Goal: Task Accomplishment & Management: Complete application form

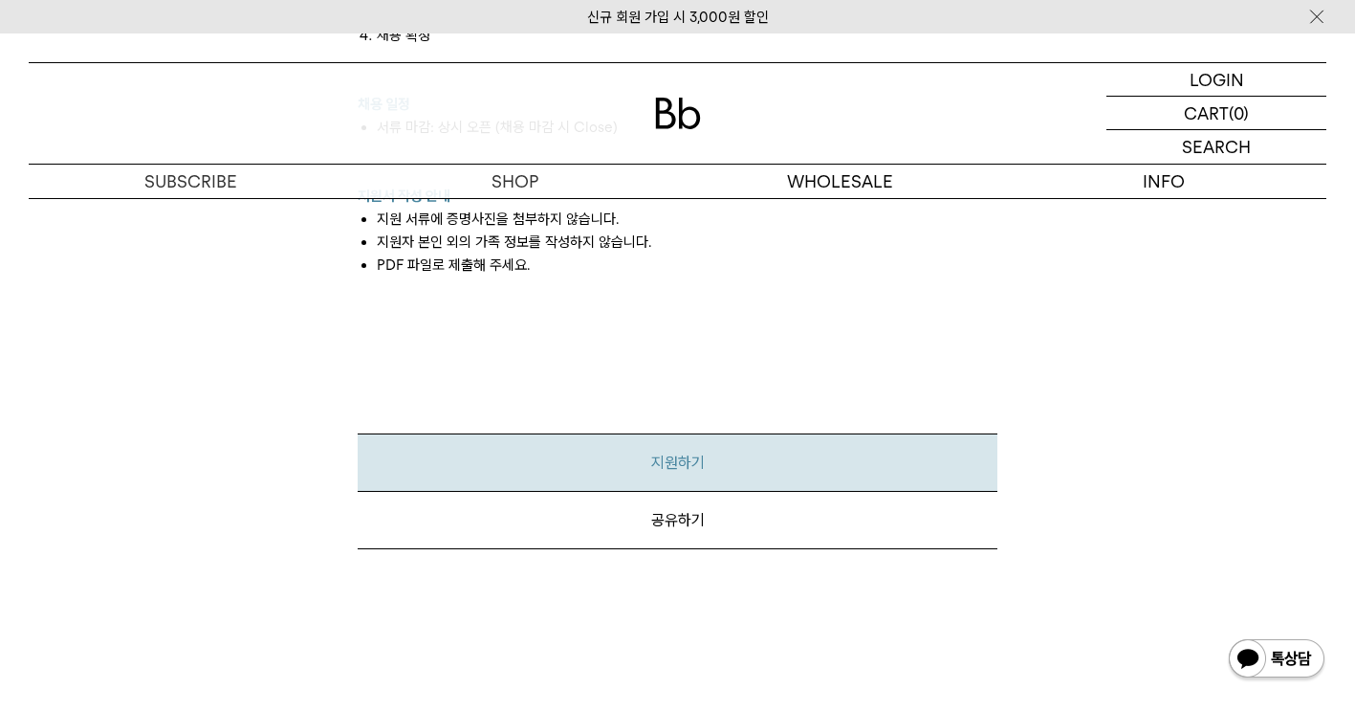
scroll to position [2191, 0]
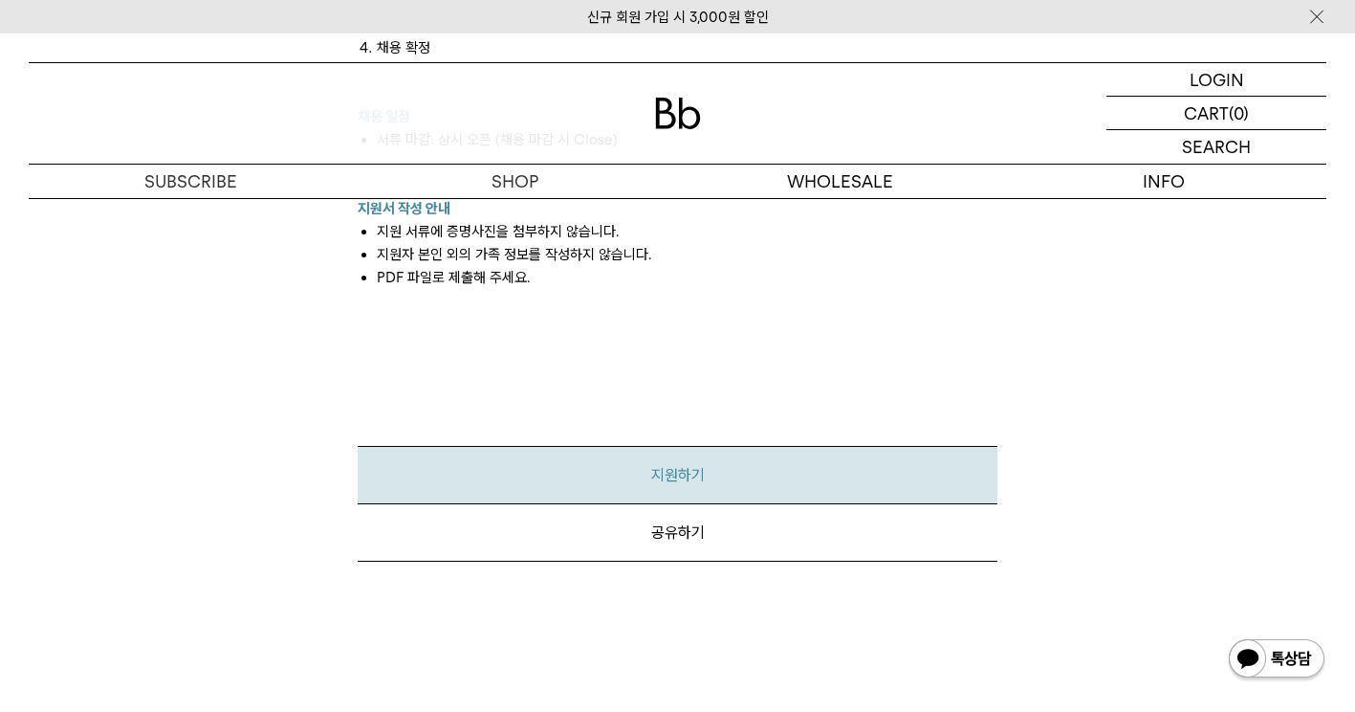
click at [705, 455] on link "지원하기" at bounding box center [678, 475] width 640 height 58
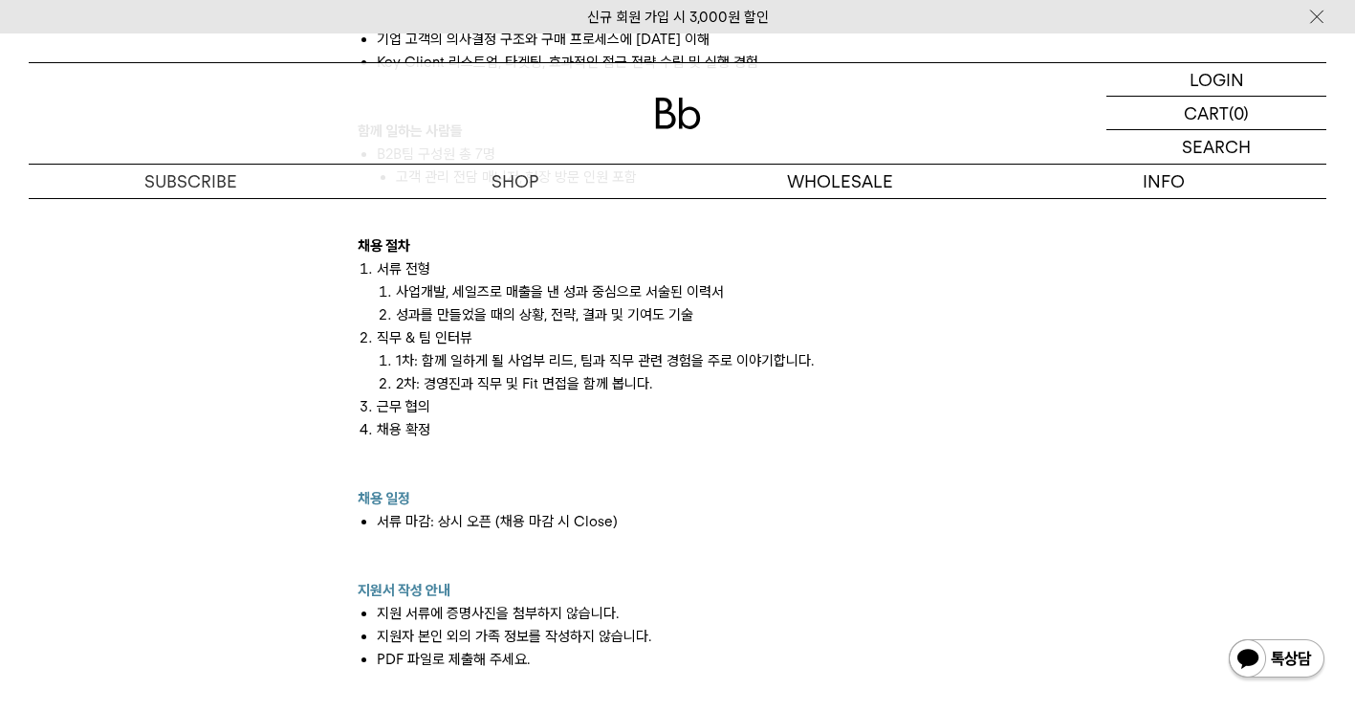
scroll to position [1808, 0]
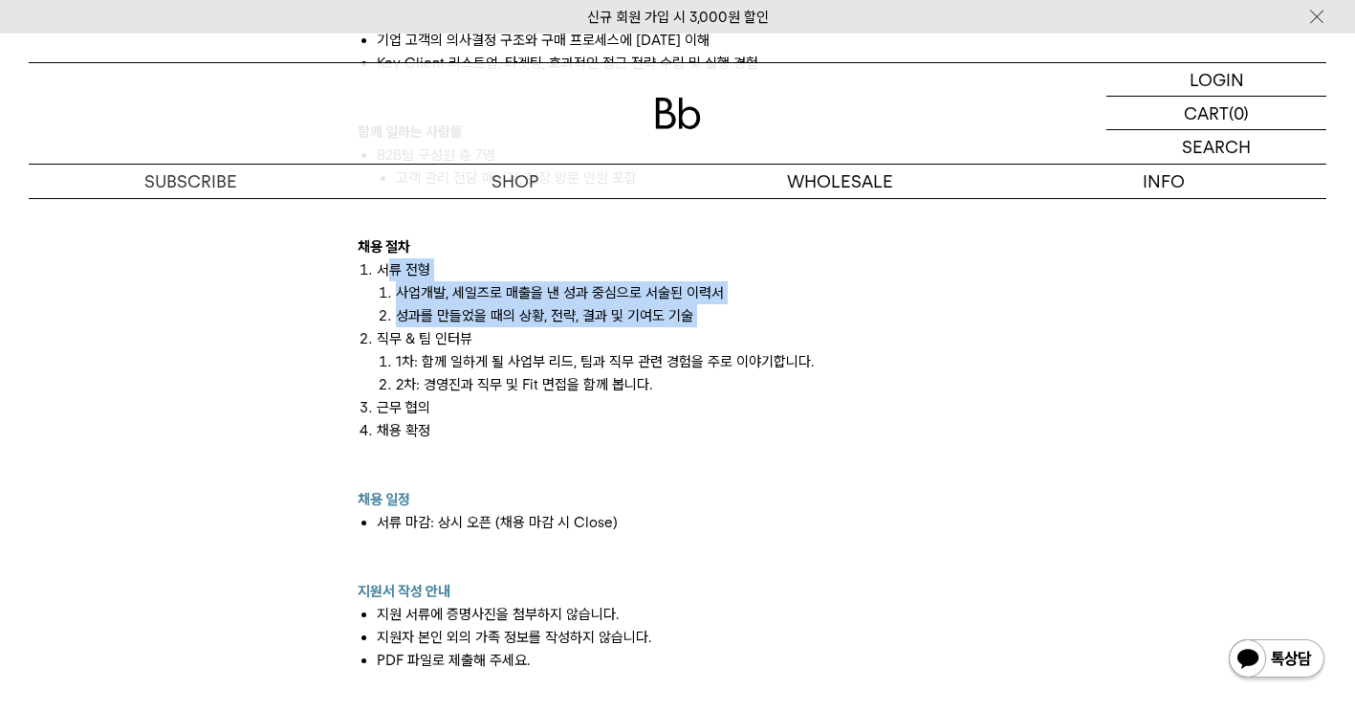
drag, startPoint x: 383, startPoint y: 253, endPoint x: 771, endPoint y: 310, distance: 391.4
click at [771, 310] on ol "서류 전형 사업개발, 세일즈로 매출을 낸 성과 중심으로 서술된 이력서 성과를 만들었을 때의 상황, 전략, 결과 및 기여도 기술 직무 & 팀 인…" at bounding box center [678, 373] width 640 height 230
click at [771, 327] on li "직무 & 팀 인터뷰 1차: 함께 일하게 될 사업부 리드, 팀과 직무 관련 경험을 주로 이야기합니다. 2차: 경영진과 직무 및 Fit 면접을 함…" at bounding box center [687, 361] width 621 height 69
drag, startPoint x: 771, startPoint y: 310, endPoint x: 717, endPoint y: 311, distance: 53.6
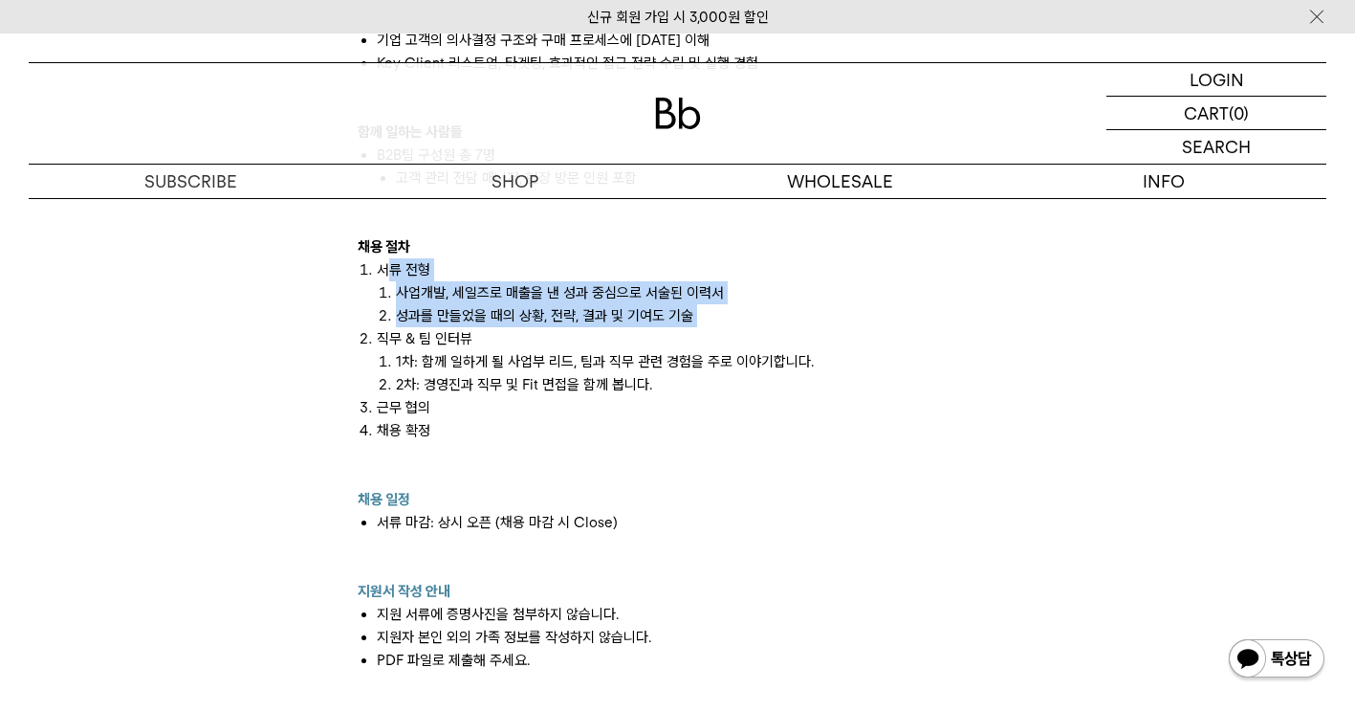
click at [717, 327] on li "직무 & 팀 인터뷰 1차: 함께 일하게 될 사업부 리드, 팀과 직무 관련 경험을 주로 이야기합니다. 2차: 경영진과 직무 및 Fit 면접을 함…" at bounding box center [687, 361] width 621 height 69
click at [671, 304] on li "성과를 만들었을 때의 상황, 전략, 결과 및 기여도 기술" at bounding box center [697, 315] width 602 height 23
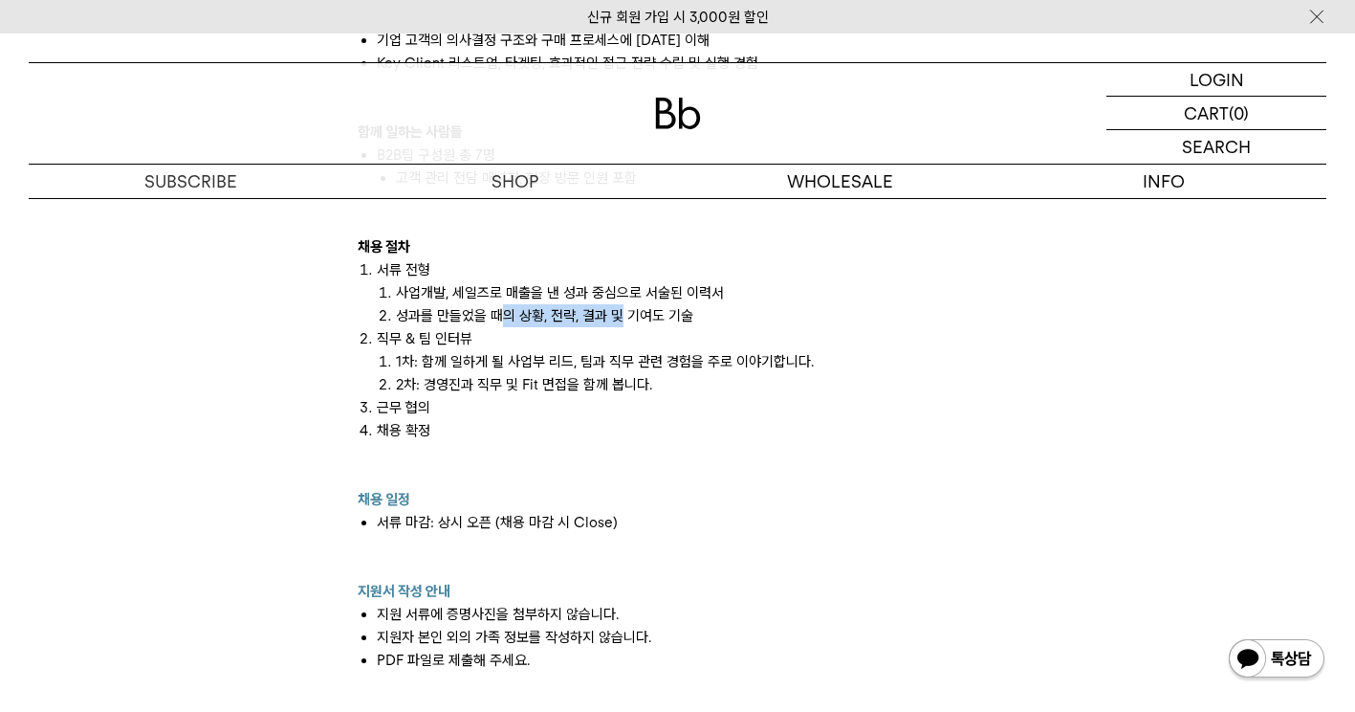
drag, startPoint x: 560, startPoint y: 295, endPoint x: 499, endPoint y: 293, distance: 61.2
click at [499, 304] on li "성과를 만들었을 때의 상황, 전략, 결과 및 기여도 기술" at bounding box center [697, 315] width 602 height 23
click at [577, 350] on li "1차: 함께 일하게 될 사업부 리드, 팀과 직무 관련 경험을 주로 이야기합니다." at bounding box center [697, 361] width 602 height 23
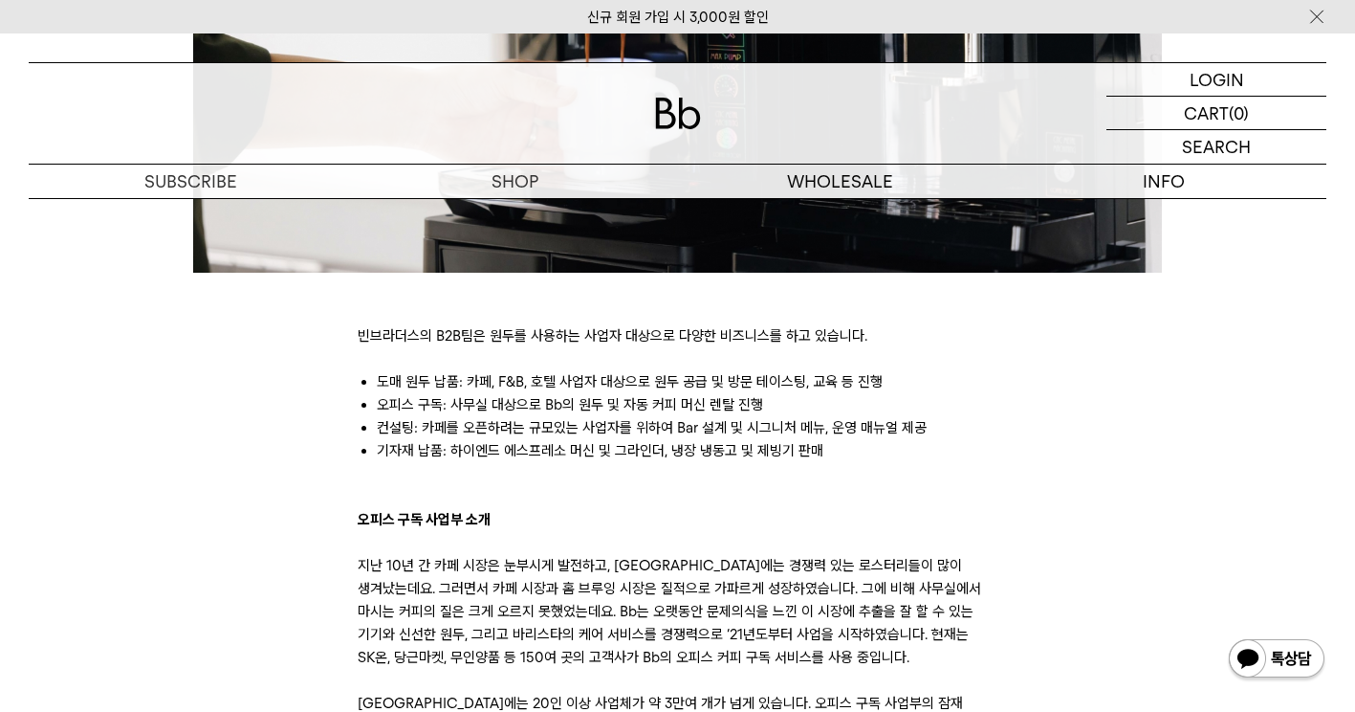
scroll to position [756, 0]
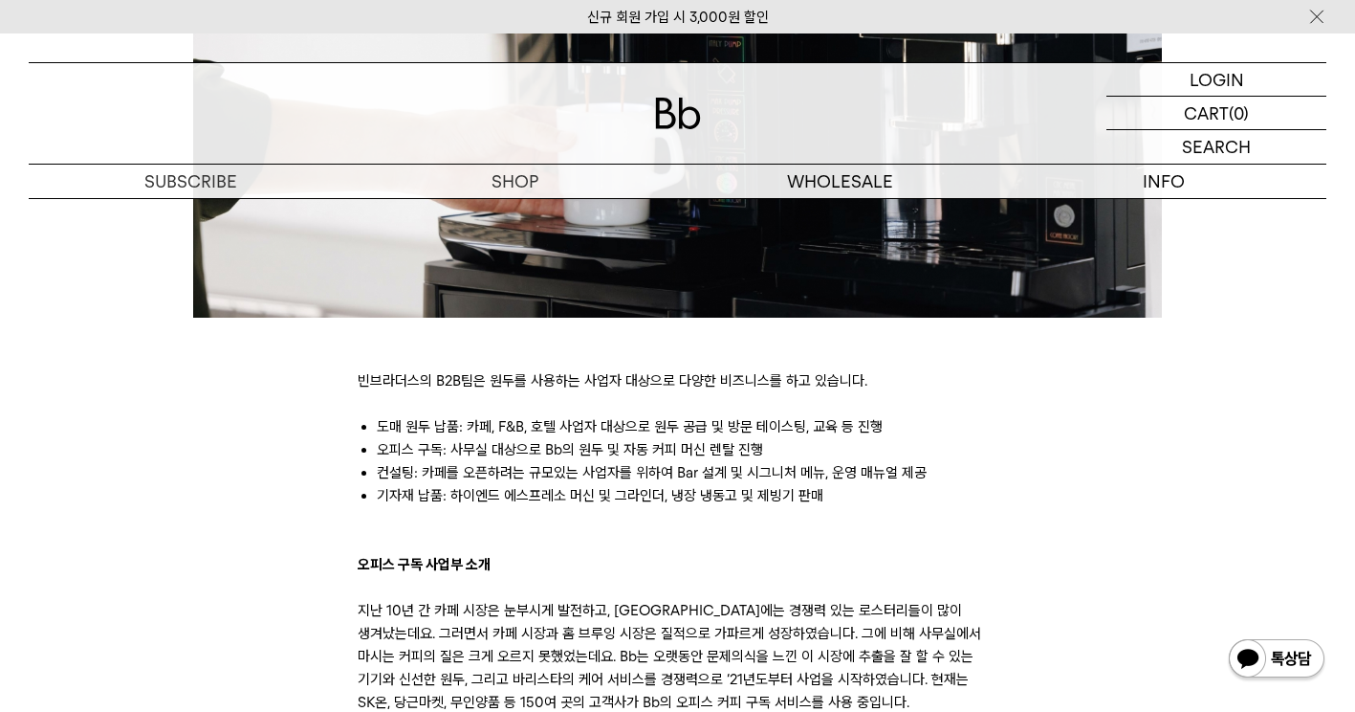
click at [782, 441] on li "오피스 구독: 사무실 대상으로 Bb의 원두 및 자동 커피 머신 렌탈 진행" at bounding box center [687, 449] width 621 height 23
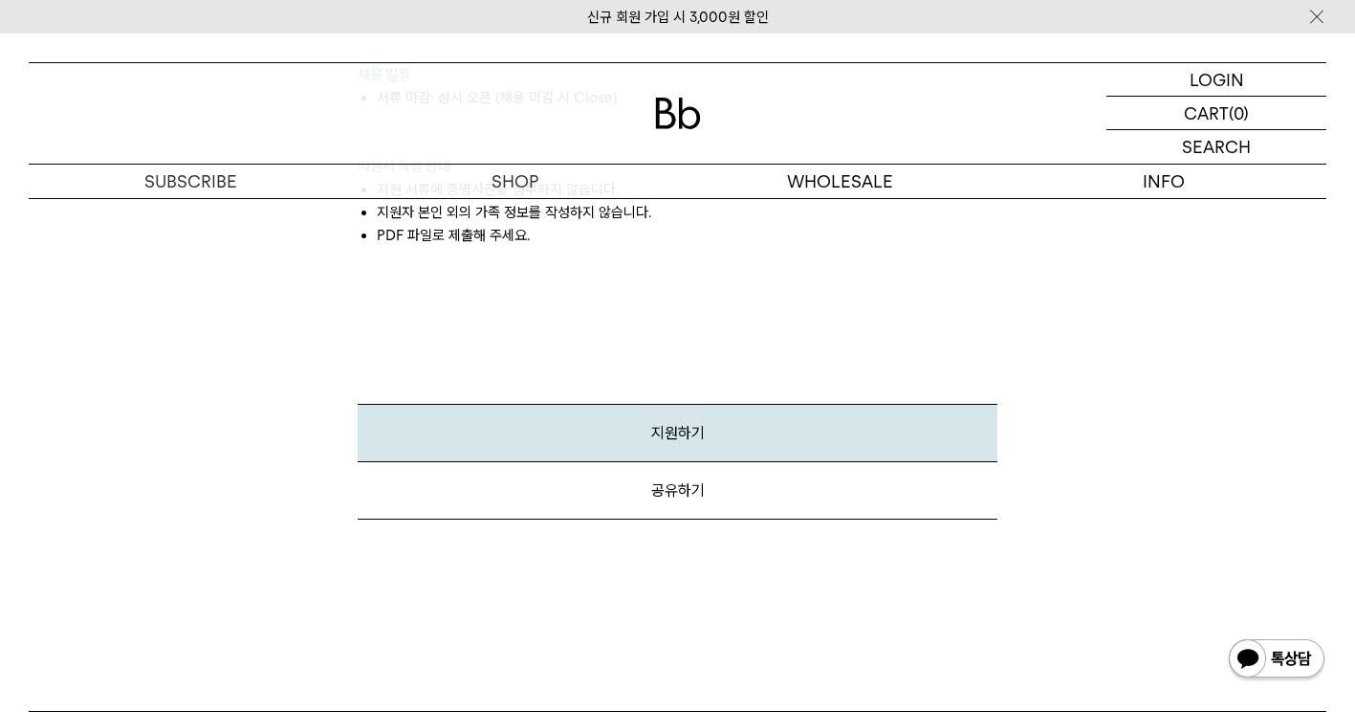
scroll to position [2573, 0]
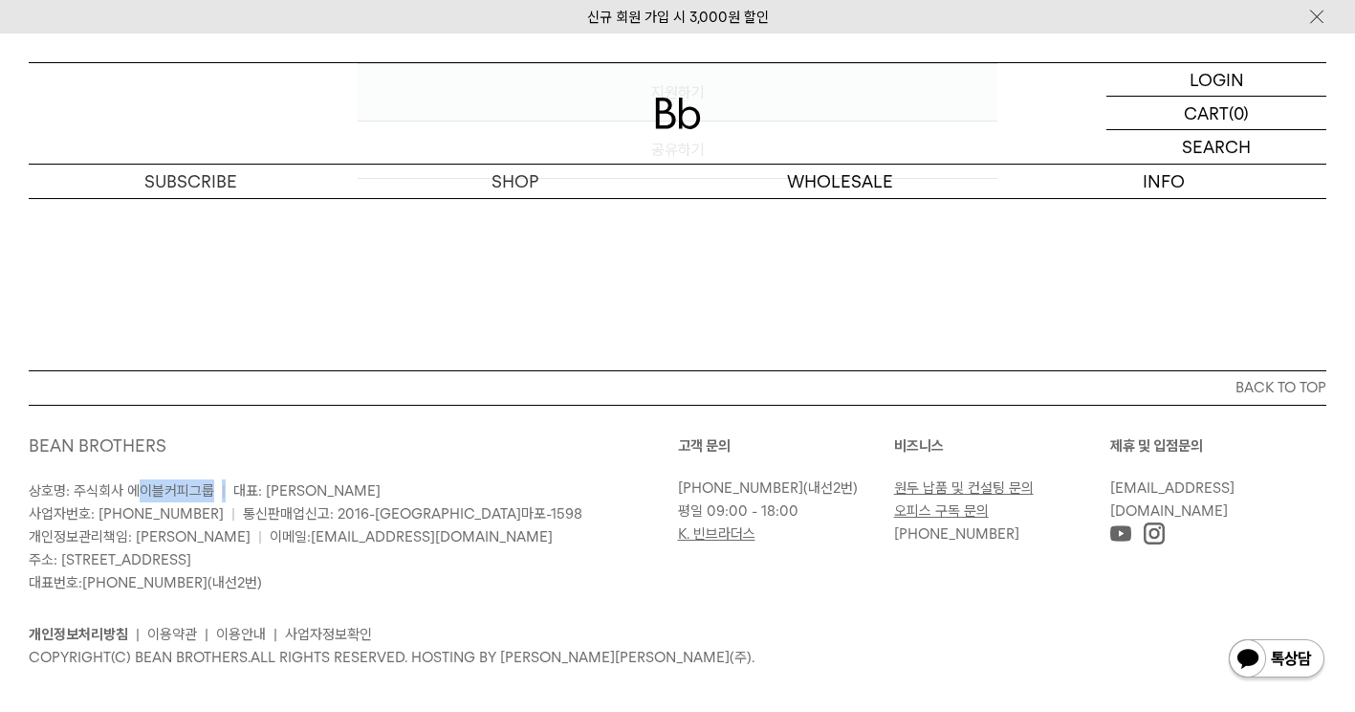
drag, startPoint x: 133, startPoint y: 470, endPoint x: 224, endPoint y: 469, distance: 90.9
click at [224, 479] on p "상호명: 주식회사 에이블커피그룹 | 대표: 박성호 사업자번호: 220-87-84283 | 통신판매업신고: 2016-서울마포-1598 개인정보관…" at bounding box center [353, 536] width 649 height 115
drag, startPoint x: 224, startPoint y: 469, endPoint x: 240, endPoint y: 490, distance: 26.6
click at [275, 505] on span "통신판매업신고: 2016-[GEOGRAPHIC_DATA]마포-1598" at bounding box center [412, 513] width 339 height 17
drag, startPoint x: 78, startPoint y: 467, endPoint x: 208, endPoint y: 472, distance: 129.2
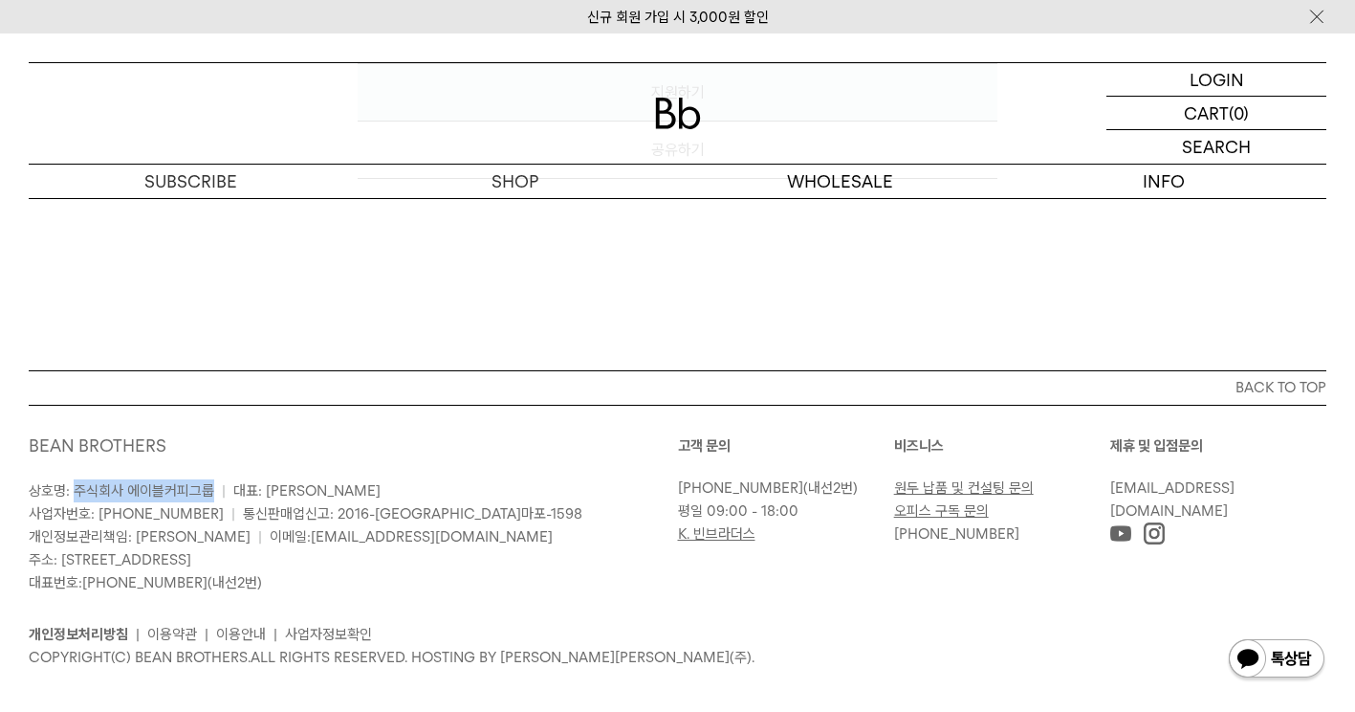
click at [208, 482] on span "상호명: 주식회사 에이블커피그룹" at bounding box center [122, 490] width 186 height 17
copy span "주식회사 에이블커피그룹"
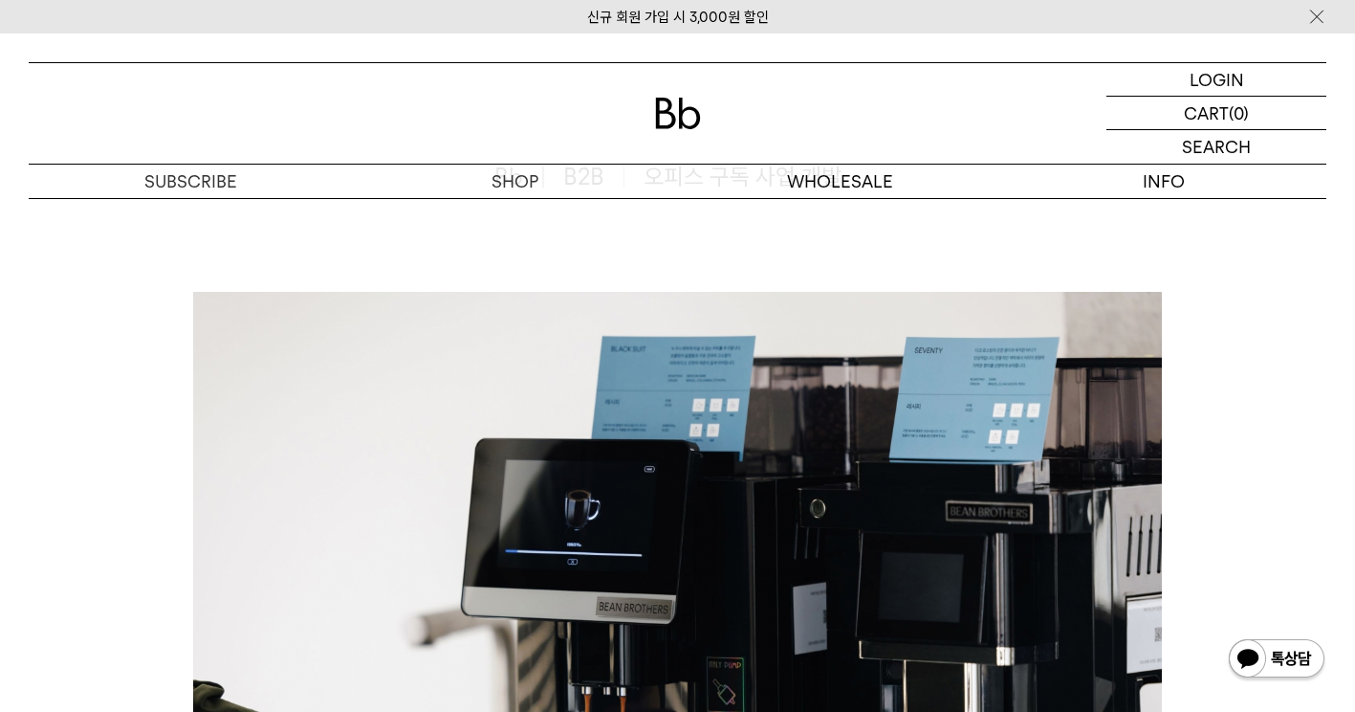
scroll to position [0, 0]
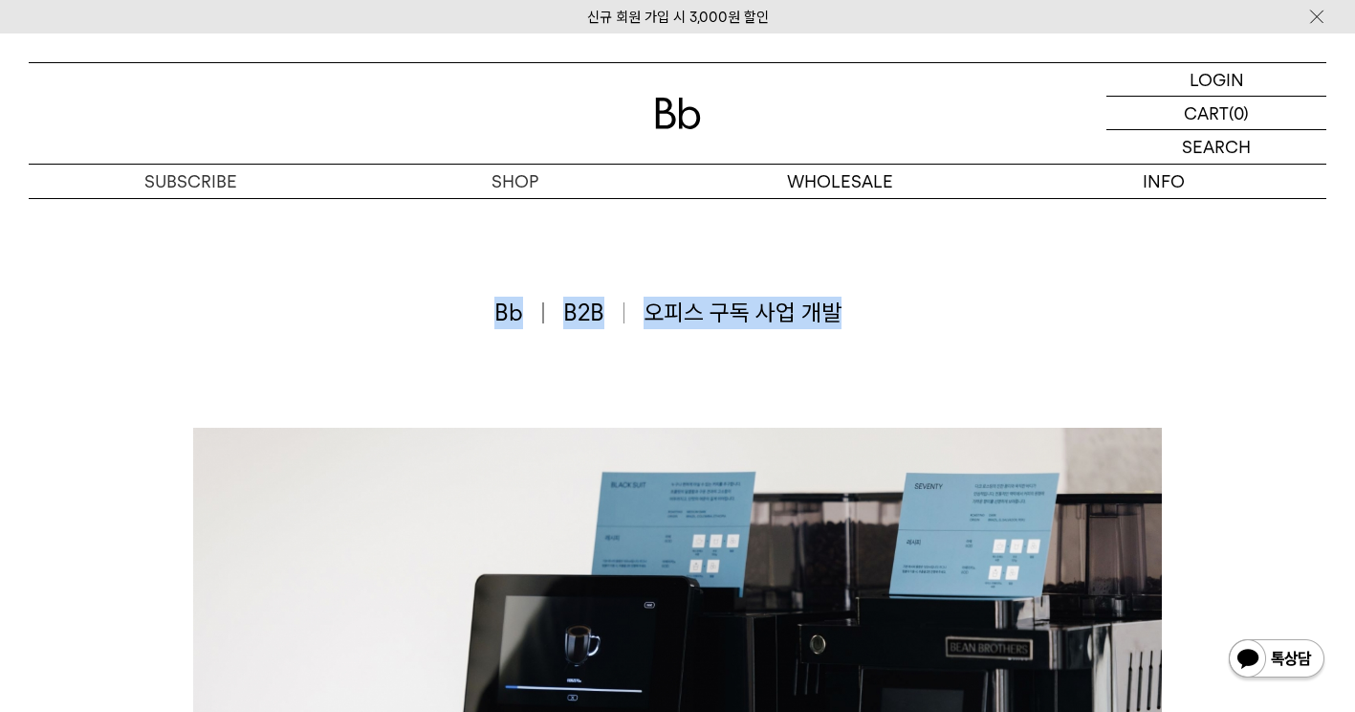
drag, startPoint x: 502, startPoint y: 315, endPoint x: 829, endPoint y: 309, distance: 327.1
click at [829, 309] on div "Bb B2B 오피스 구독 사업 개발" at bounding box center [677, 312] width 366 height 33
click at [829, 309] on span "오피스 구독 사업 개발" at bounding box center [743, 312] width 198 height 33
click at [725, 306] on span "오피스 구독 사업 개발" at bounding box center [743, 312] width 198 height 33
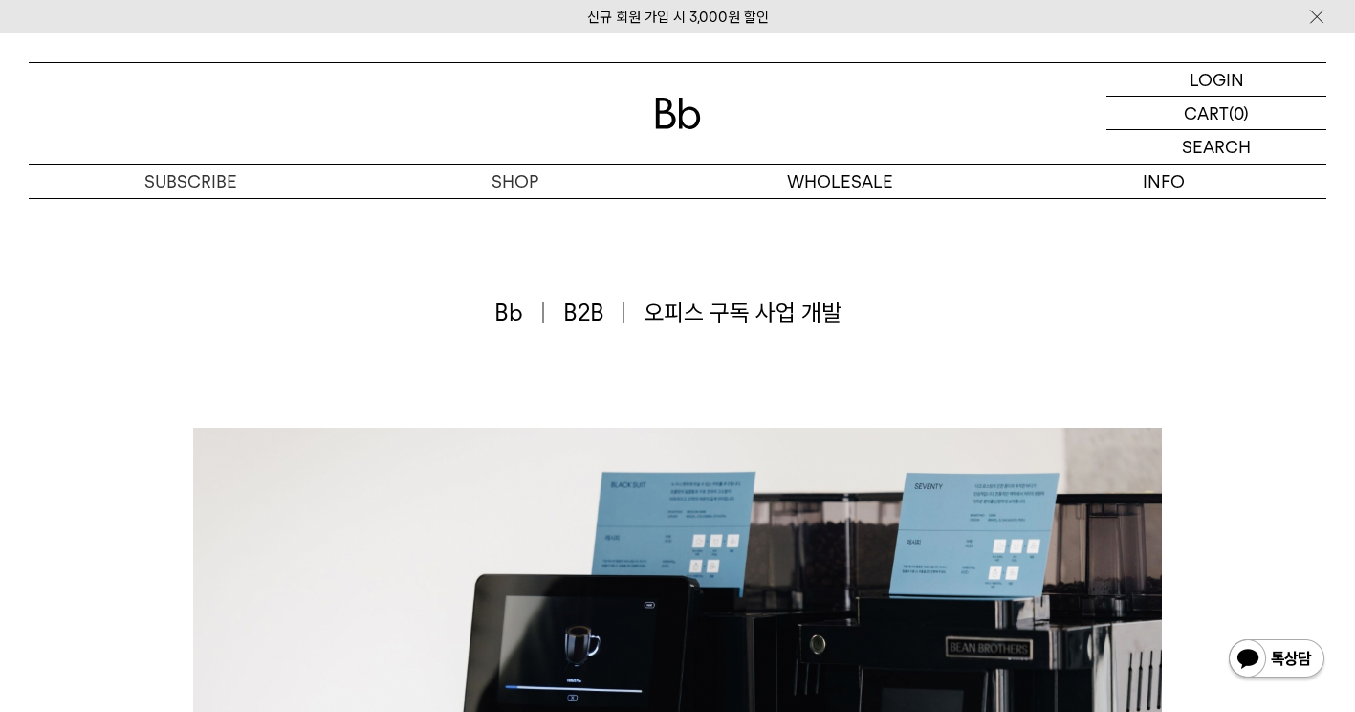
drag, startPoint x: 599, startPoint y: 275, endPoint x: 632, endPoint y: 289, distance: 36.0
click at [599, 275] on div "Bb B2B 오피스 구독 사업 개발" at bounding box center [678, 313] width 1298 height 230
click at [648, 306] on span "오피스 구독 사업 개발" at bounding box center [743, 312] width 198 height 33
drag, startPoint x: 651, startPoint y: 313, endPoint x: 921, endPoint y: 328, distance: 270.1
click at [896, 328] on div "Bb B2B 오피스 구독 사업 개발" at bounding box center [678, 313] width 1298 height 230
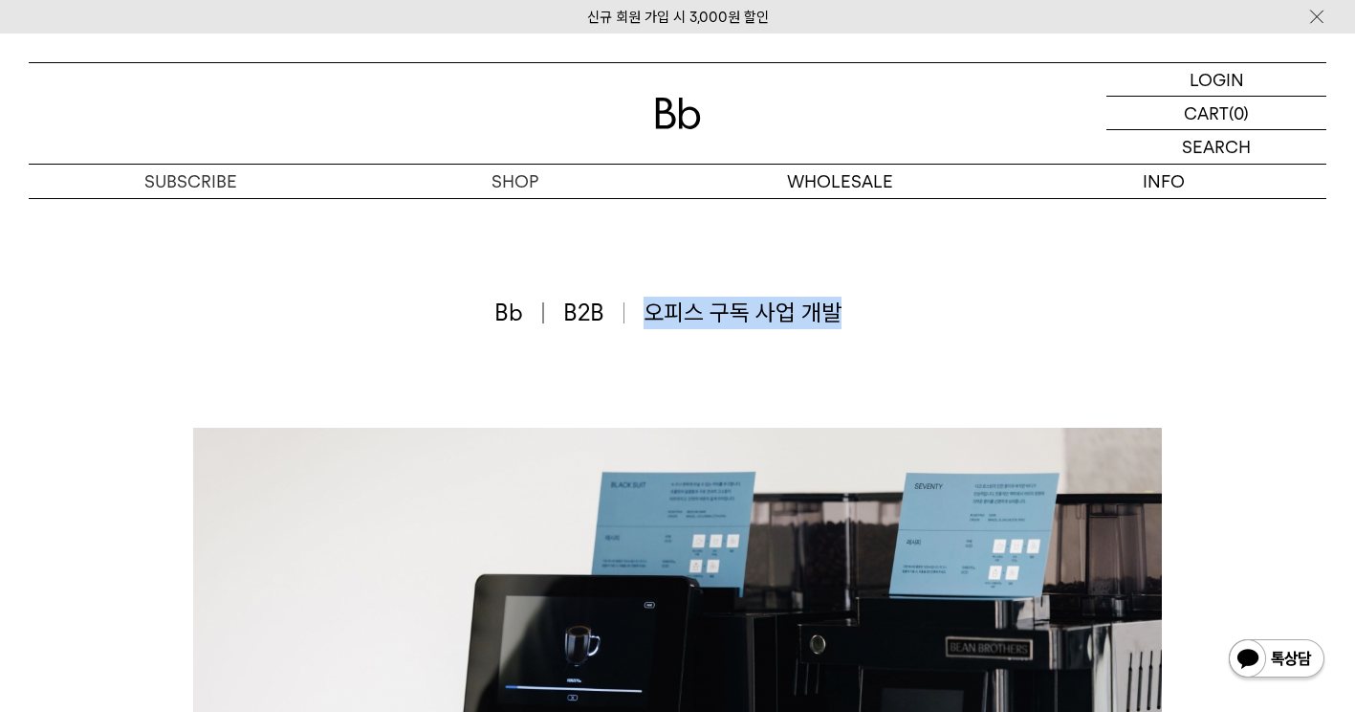
copy span "오피스 구독 사업 개발"
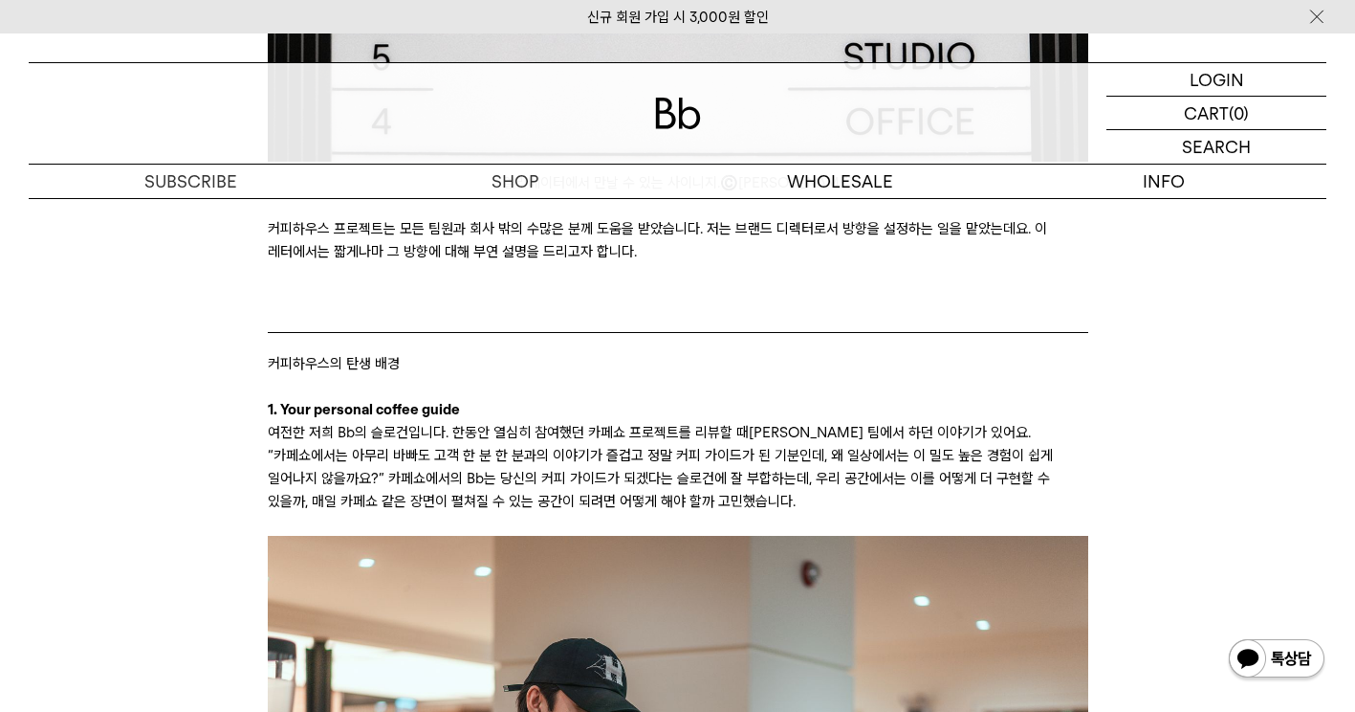
scroll to position [1817, 0]
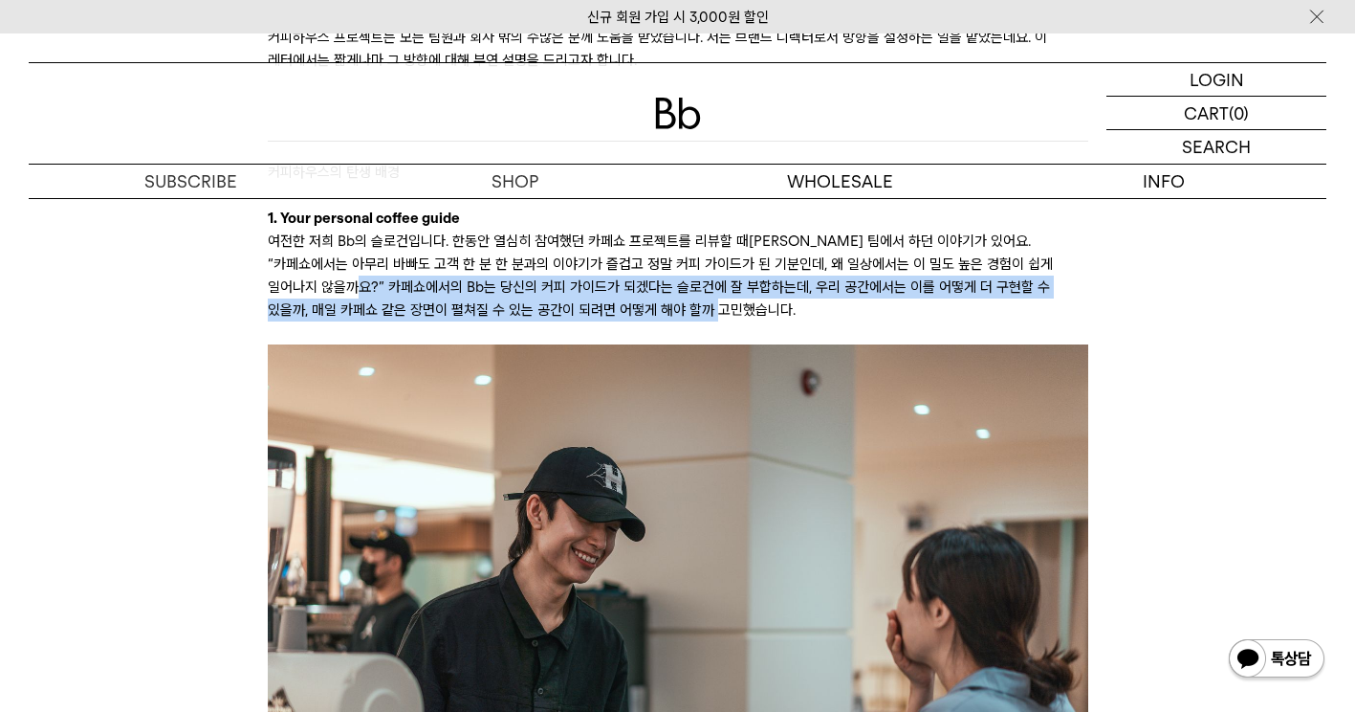
drag, startPoint x: 644, startPoint y: 319, endPoint x: 281, endPoint y: 293, distance: 363.4
click at [281, 293] on p "여전한 저희 Bb의 슬로건입니다. 한동안 열심히 참여했던 카페쇼 프로젝트를 리뷰할 때[PERSON_NAME] 팀에서 하던 이야기가 있어요. “…" at bounding box center [678, 276] width 821 height 92
click at [282, 292] on p "여전한 저희 Bb의 슬로건입니다. 한동안 열심히 참여했던 카페쇼 프로젝트를 리뷰할 때[PERSON_NAME] 팀에서 하던 이야기가 있어요. “…" at bounding box center [678, 276] width 821 height 92
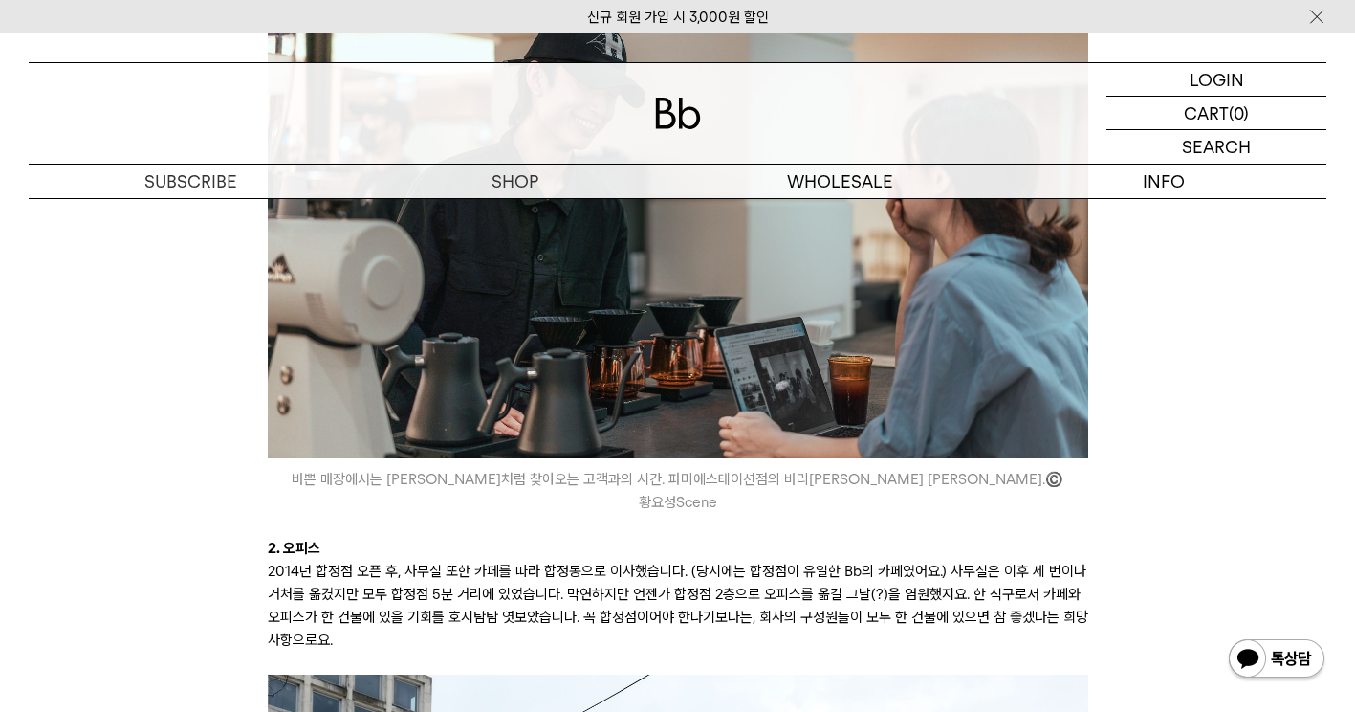
scroll to position [2295, 0]
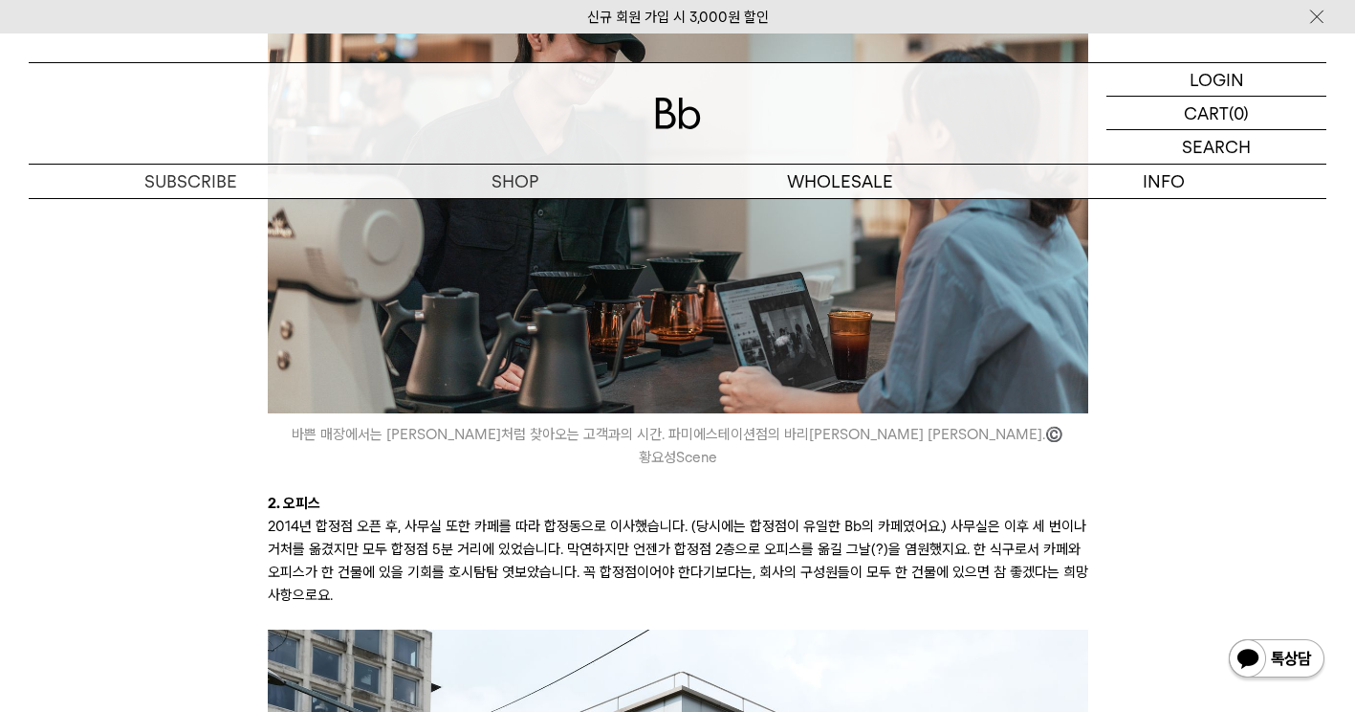
click at [339, 492] on p "2. 오피스" at bounding box center [678, 503] width 821 height 23
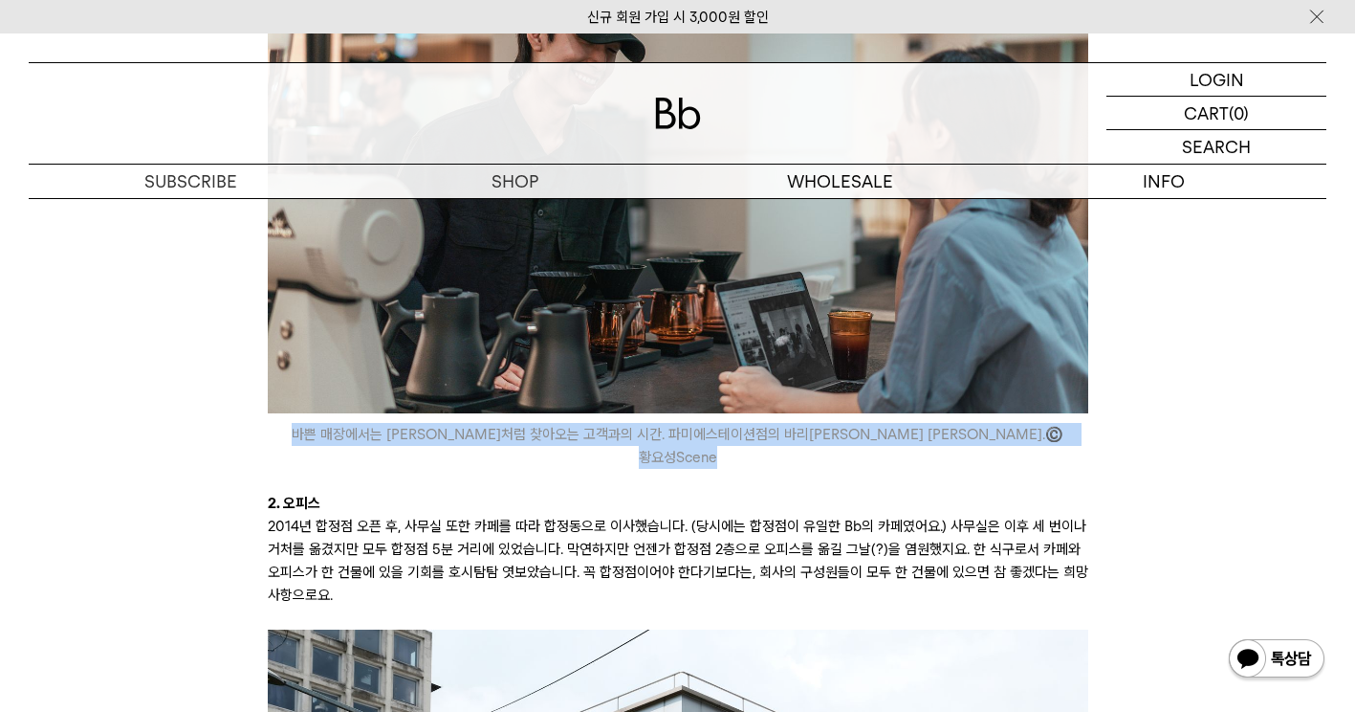
drag, startPoint x: 388, startPoint y: 447, endPoint x: 999, endPoint y: 440, distance: 611.1
click at [999, 440] on icon "바쁜 매장에서는 [PERSON_NAME]처럼 찾아오는 고객과의 시간. 파미에스테이션점의 바리[PERSON_NAME] [PERSON_NAME].…" at bounding box center [678, 446] width 821 height 46
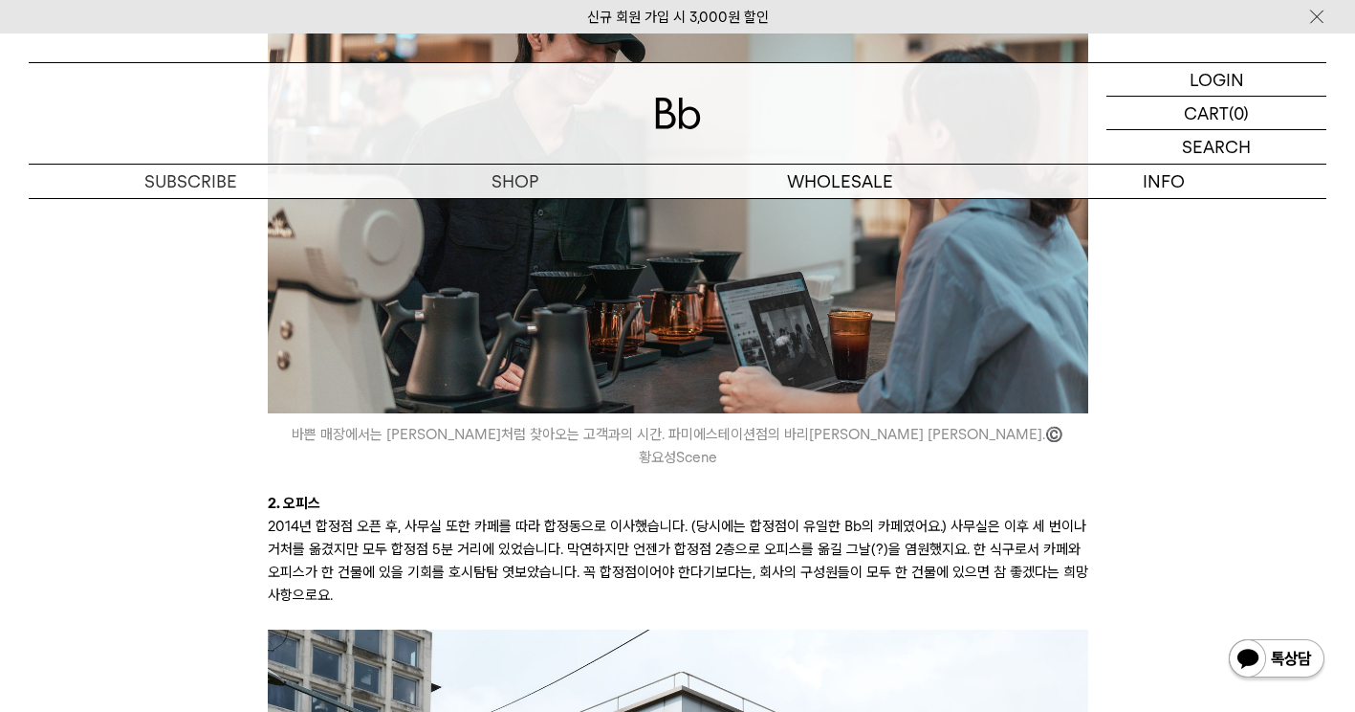
drag, startPoint x: 999, startPoint y: 440, endPoint x: 944, endPoint y: 481, distance: 69.0
click at [944, 492] on p "2. 오피스" at bounding box center [678, 503] width 821 height 23
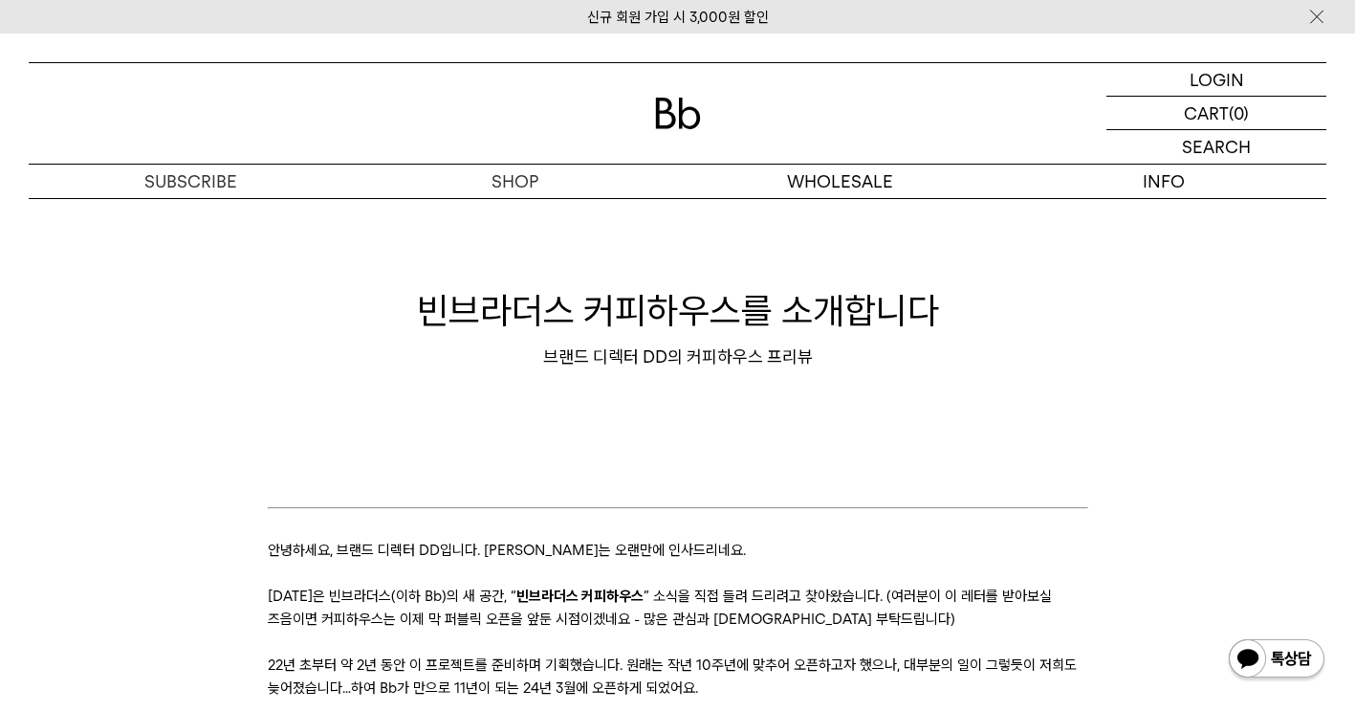
scroll to position [0, 0]
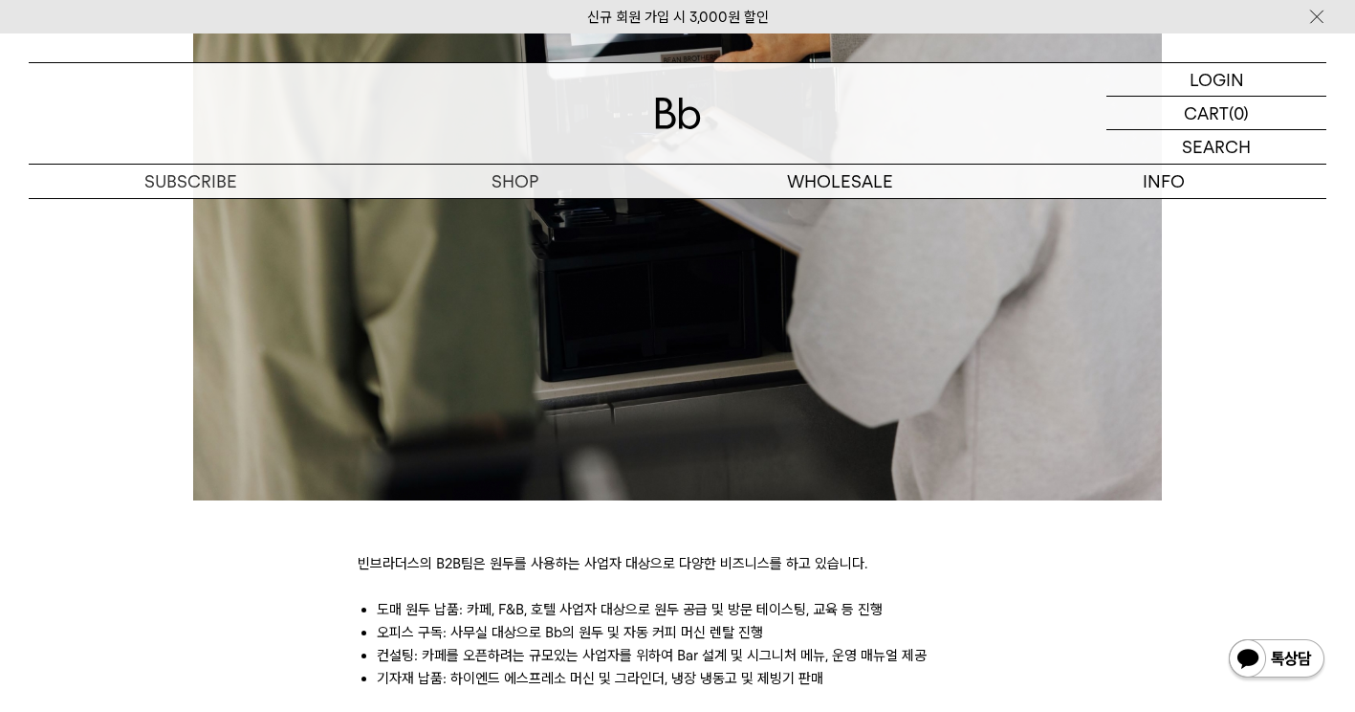
drag, startPoint x: 680, startPoint y: 525, endPoint x: 522, endPoint y: 541, distance: 158.6
click at [522, 541] on p at bounding box center [678, 540] width 640 height 23
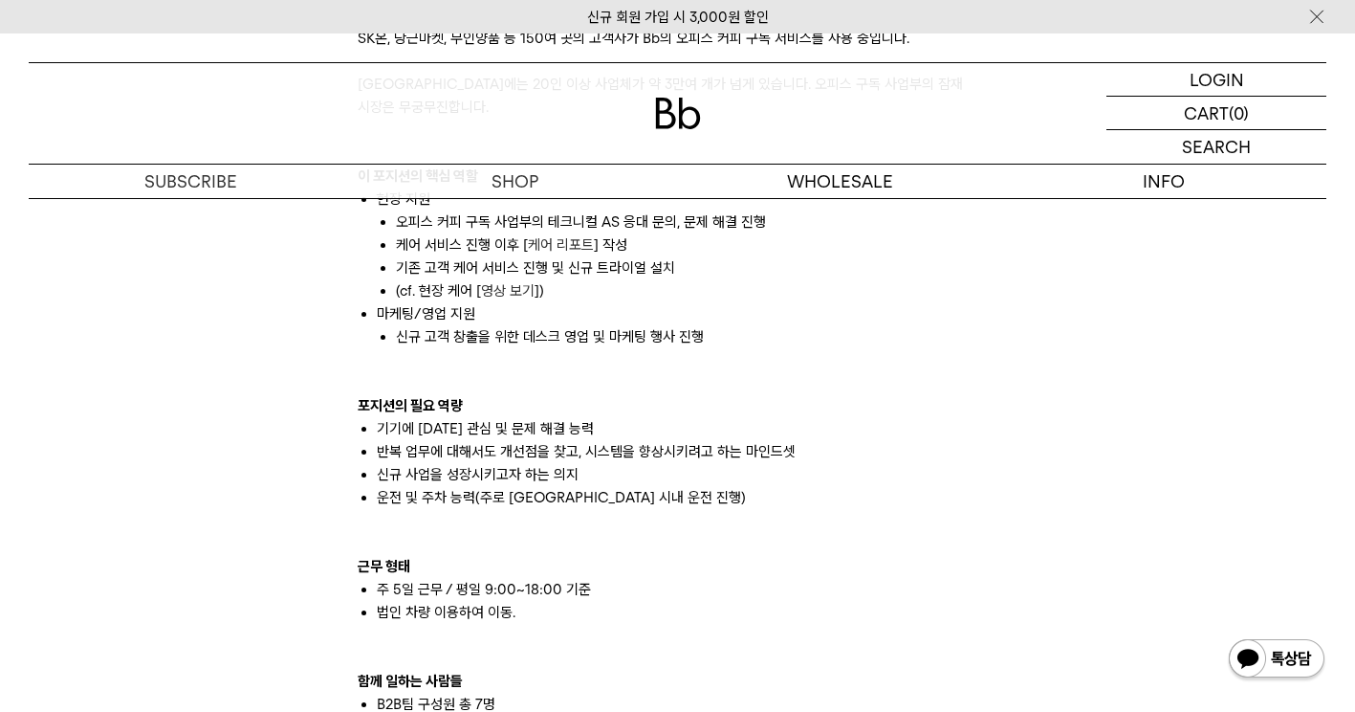
scroll to position [1434, 0]
